Goal: Task Accomplishment & Management: Manage account settings

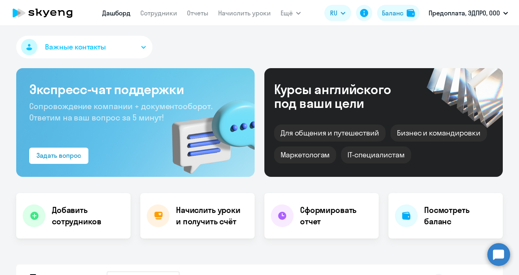
select select "30"
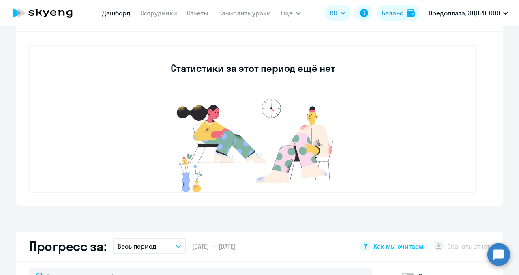
select select "30"
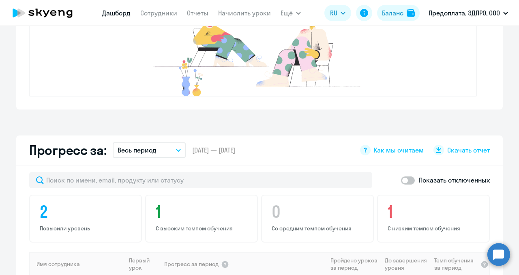
scroll to position [372, 0]
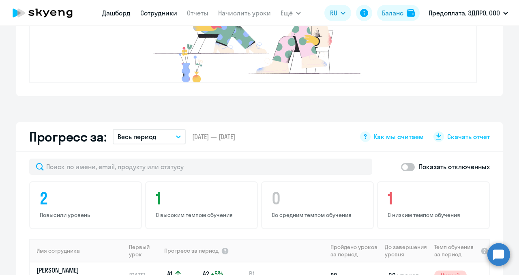
click at [156, 15] on link "Сотрудники" at bounding box center [158, 13] width 37 height 8
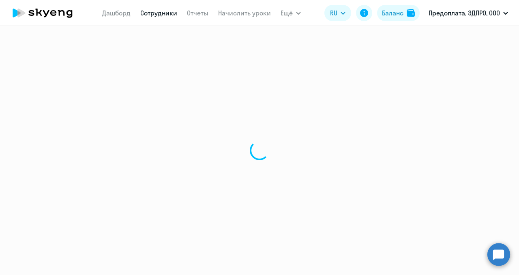
select select "30"
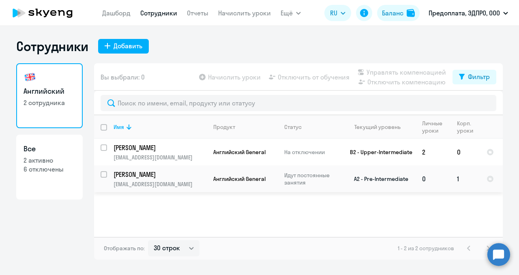
click at [458, 178] on td "1" at bounding box center [465, 178] width 30 height 27
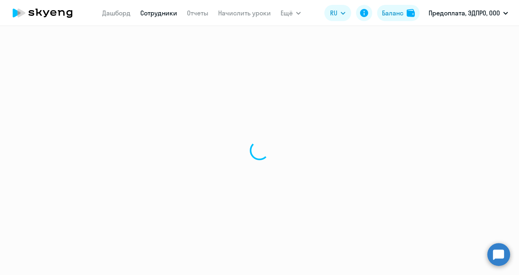
select select "english"
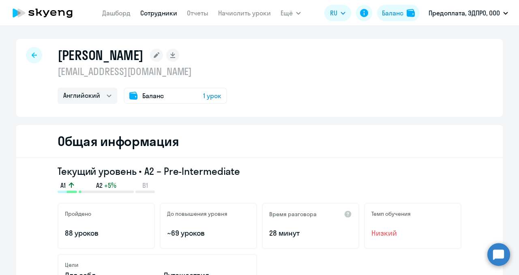
click at [212, 97] on span "1 урок" at bounding box center [212, 96] width 18 height 10
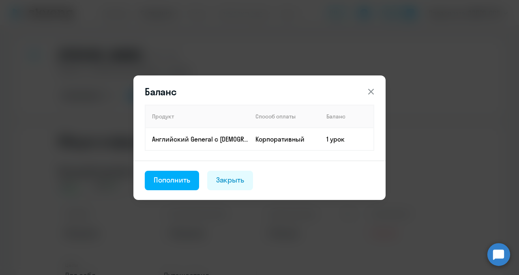
click at [369, 88] on icon at bounding box center [371, 92] width 10 height 10
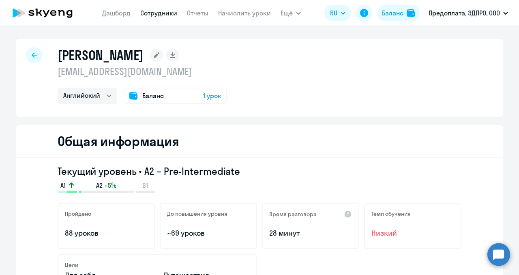
scroll to position [8, 0]
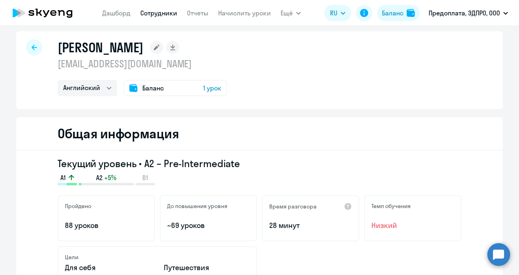
click at [26, 48] on div at bounding box center [34, 47] width 16 height 16
select select "30"
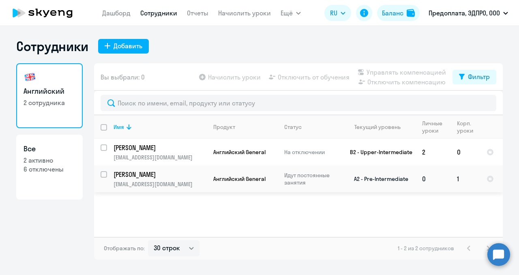
click at [327, 179] on p "Идут постоянные занятия" at bounding box center [312, 178] width 56 height 15
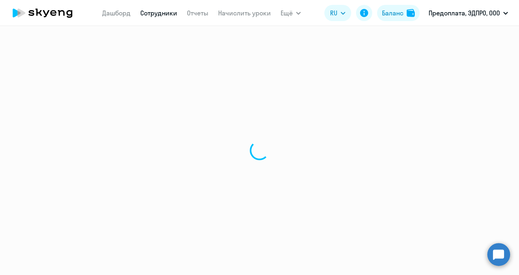
select select "english"
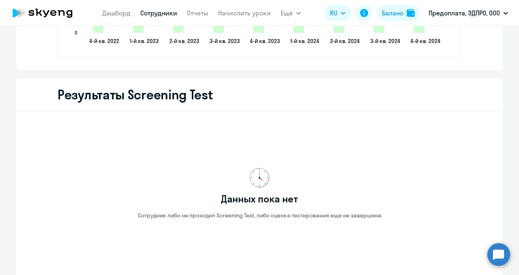
scroll to position [1323, 0]
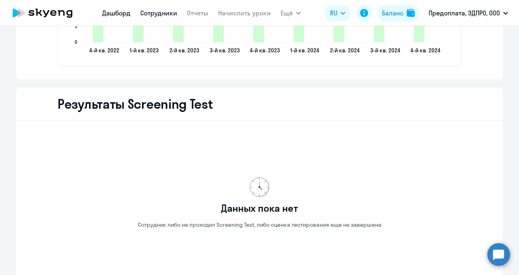
click at [120, 11] on link "Дашборд" at bounding box center [116, 13] width 28 height 8
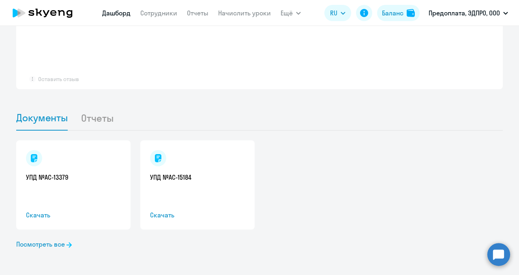
select select "30"
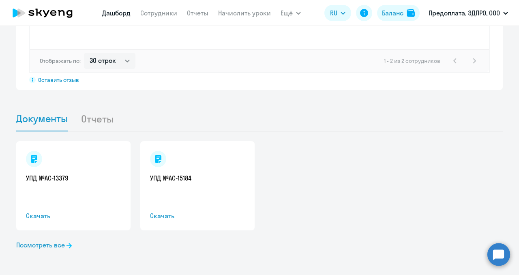
scroll to position [731, 0]
click at [154, 14] on link "Сотрудники" at bounding box center [158, 13] width 37 height 8
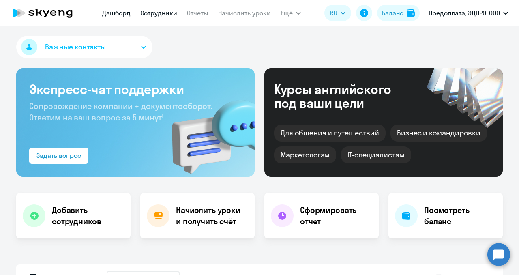
select select "30"
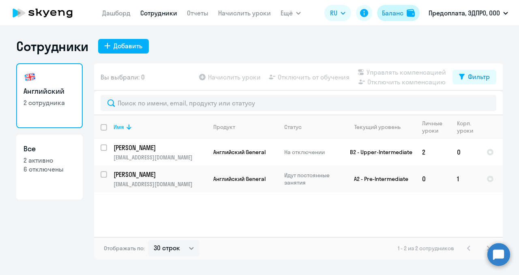
click at [394, 16] on div "Баланс" at bounding box center [392, 13] width 21 height 10
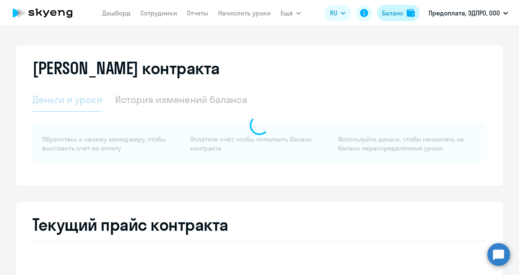
select select "english_adult_not_native_speaker"
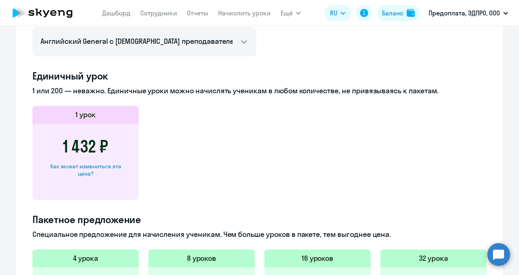
scroll to position [328, 0]
